Goal: Browse casually

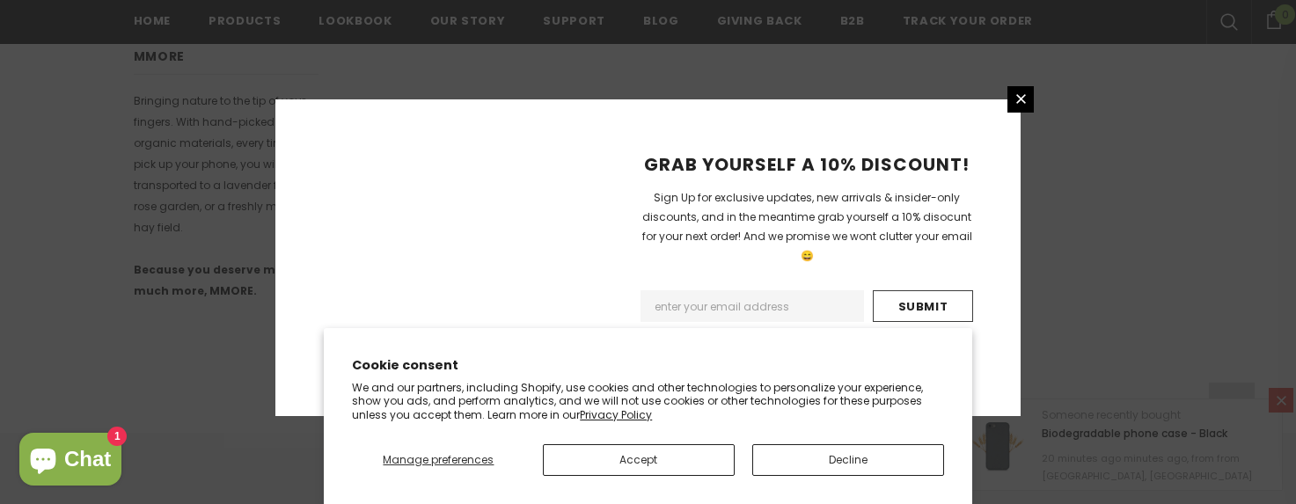
scroll to position [1299, 0]
